Goal: Communication & Community: Answer question/provide support

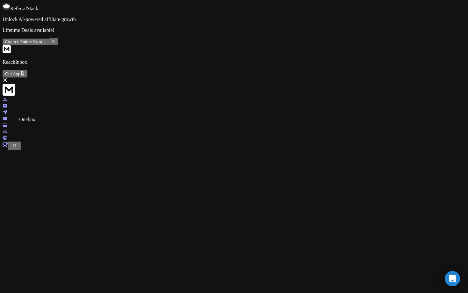
click at [7, 123] on icon at bounding box center [5, 125] width 4 height 4
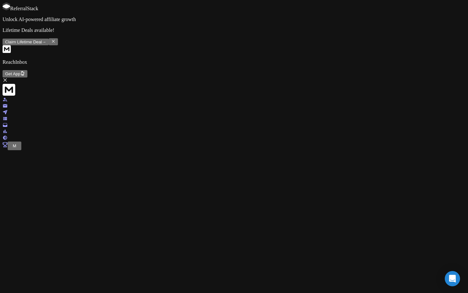
scroll to position [116, 0]
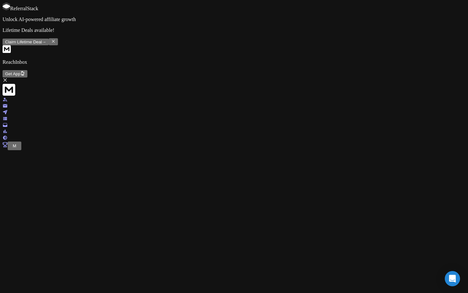
click at [8, 117] on link at bounding box center [5, 119] width 5 height 5
click at [8, 110] on icon at bounding box center [5, 112] width 5 height 5
click at [7, 123] on icon at bounding box center [5, 125] width 4 height 4
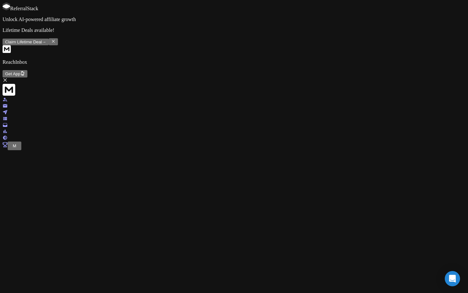
click at [229, 273] on p "Send Later" at bounding box center [218, 276] width 22 height 6
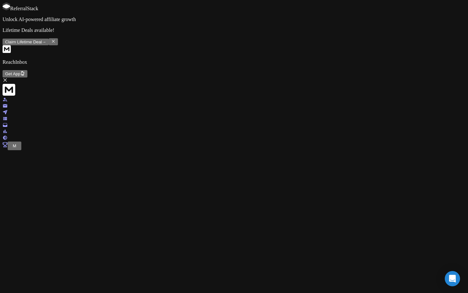
scroll to position [103, 0]
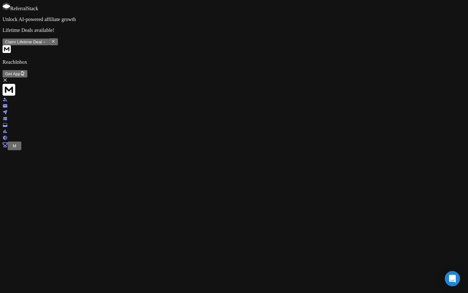
click at [8, 104] on link at bounding box center [5, 106] width 5 height 5
